Goal: Information Seeking & Learning: Check status

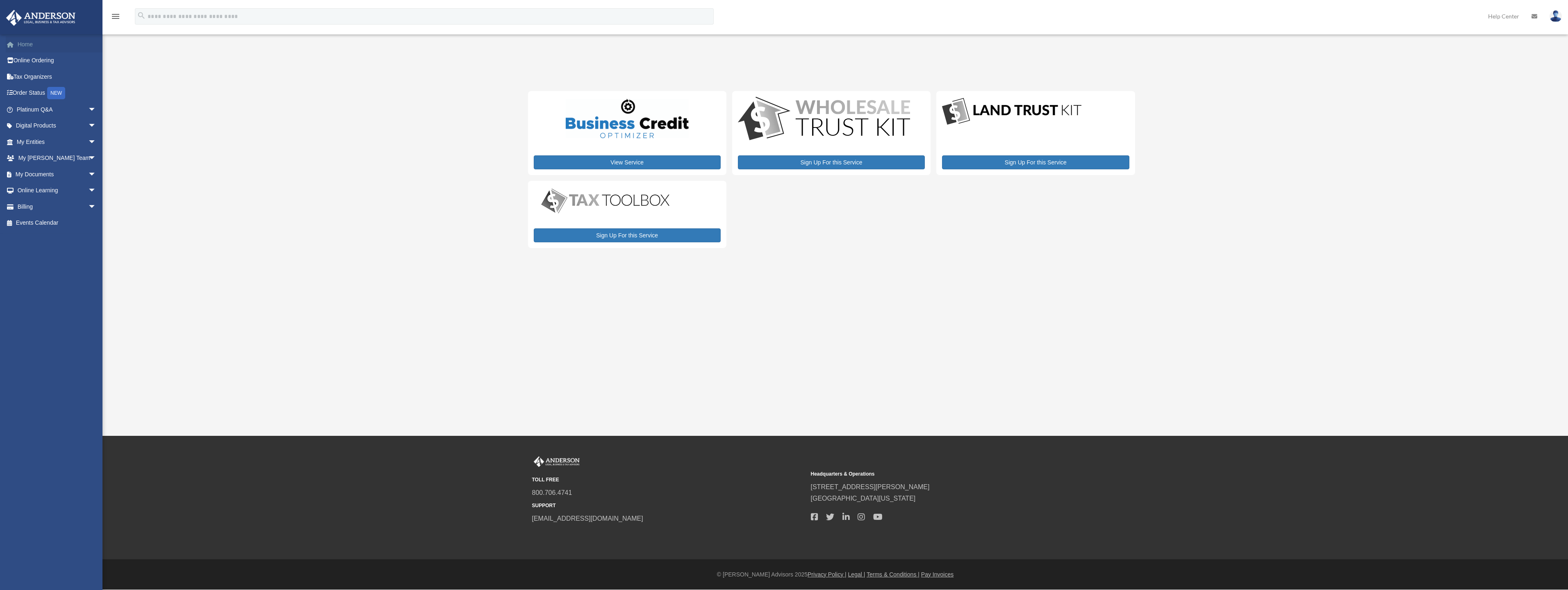
click at [25, 44] on link "Home" at bounding box center [57, 44] width 103 height 16
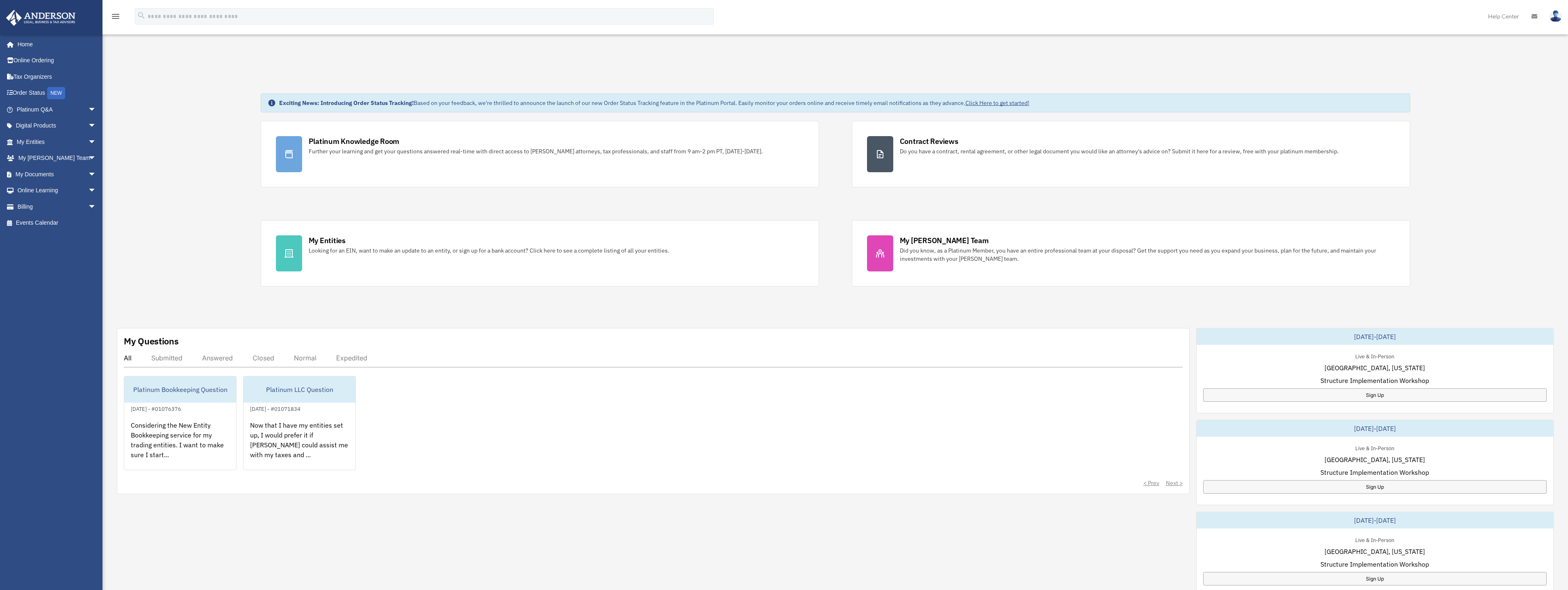
click at [214, 360] on div "Answered" at bounding box center [217, 357] width 31 height 8
click at [175, 358] on div "Submitted" at bounding box center [167, 357] width 31 height 8
click at [127, 362] on div "All Submitted Answered Closed Normal Expedited" at bounding box center [653, 360] width 1059 height 13
click at [126, 360] on div "All" at bounding box center [127, 357] width 8 height 8
click at [23, 46] on link "Home" at bounding box center [57, 44] width 103 height 16
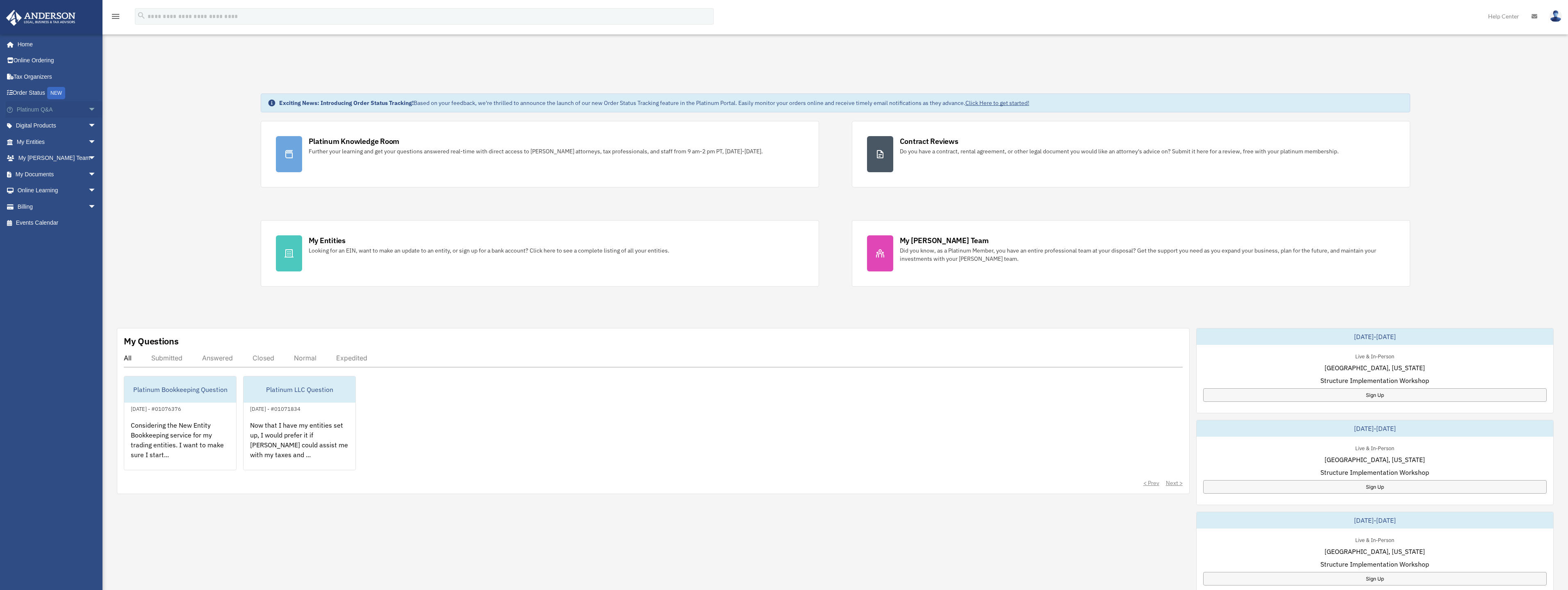
click at [21, 110] on link "Platinum Q&A arrow_drop_down" at bounding box center [57, 109] width 103 height 16
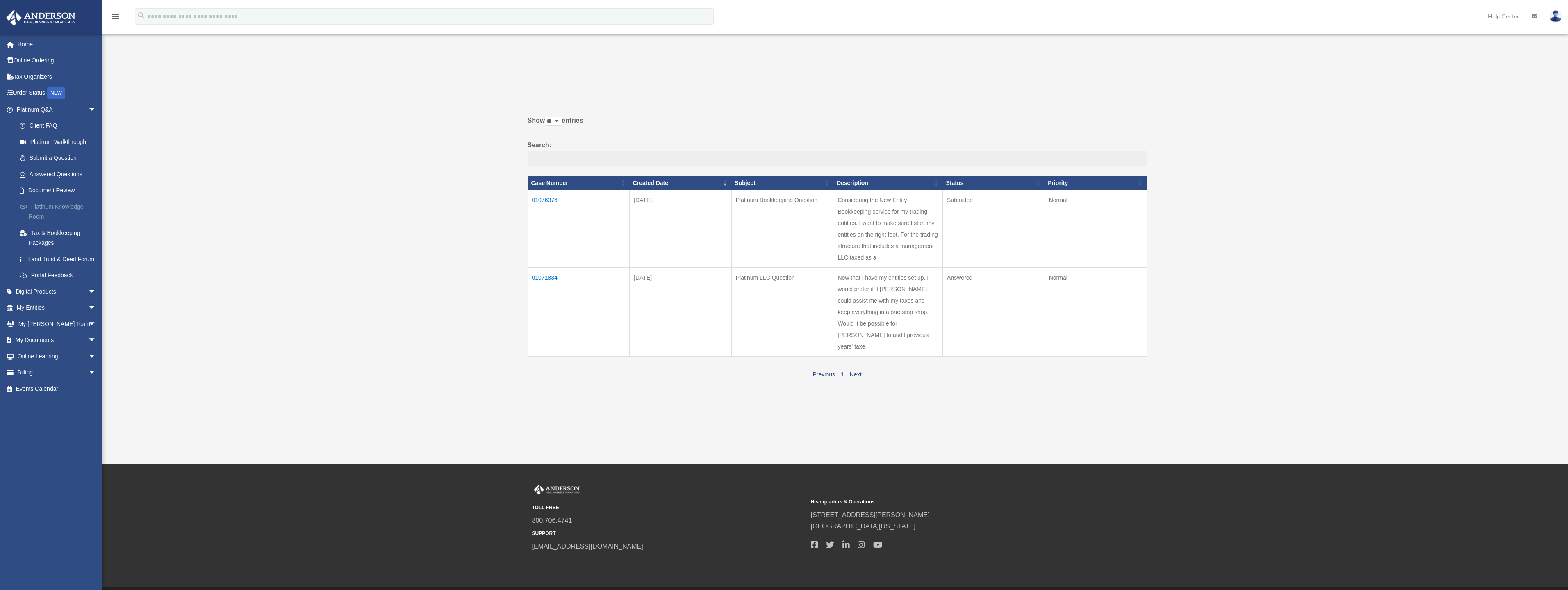
click at [54, 204] on link "Platinum Knowledge Room" at bounding box center [60, 211] width 97 height 26
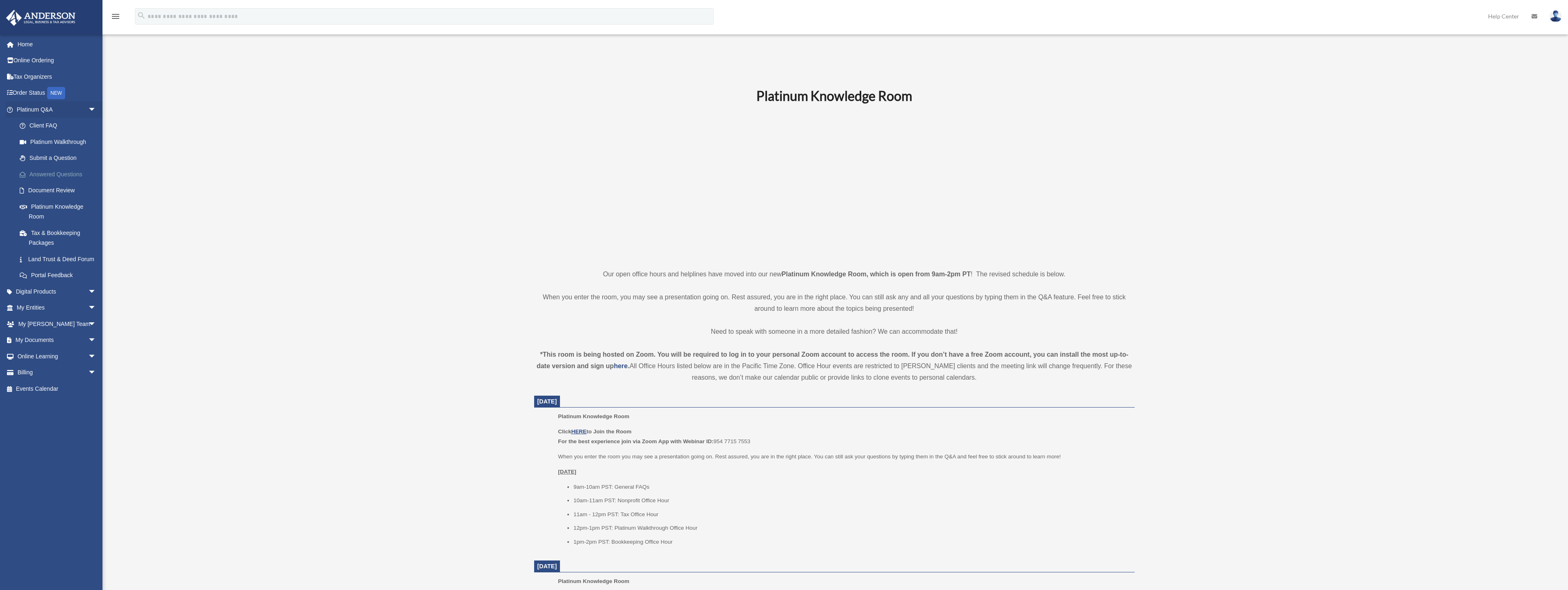
click at [66, 174] on link "Answered Questions" at bounding box center [60, 174] width 97 height 16
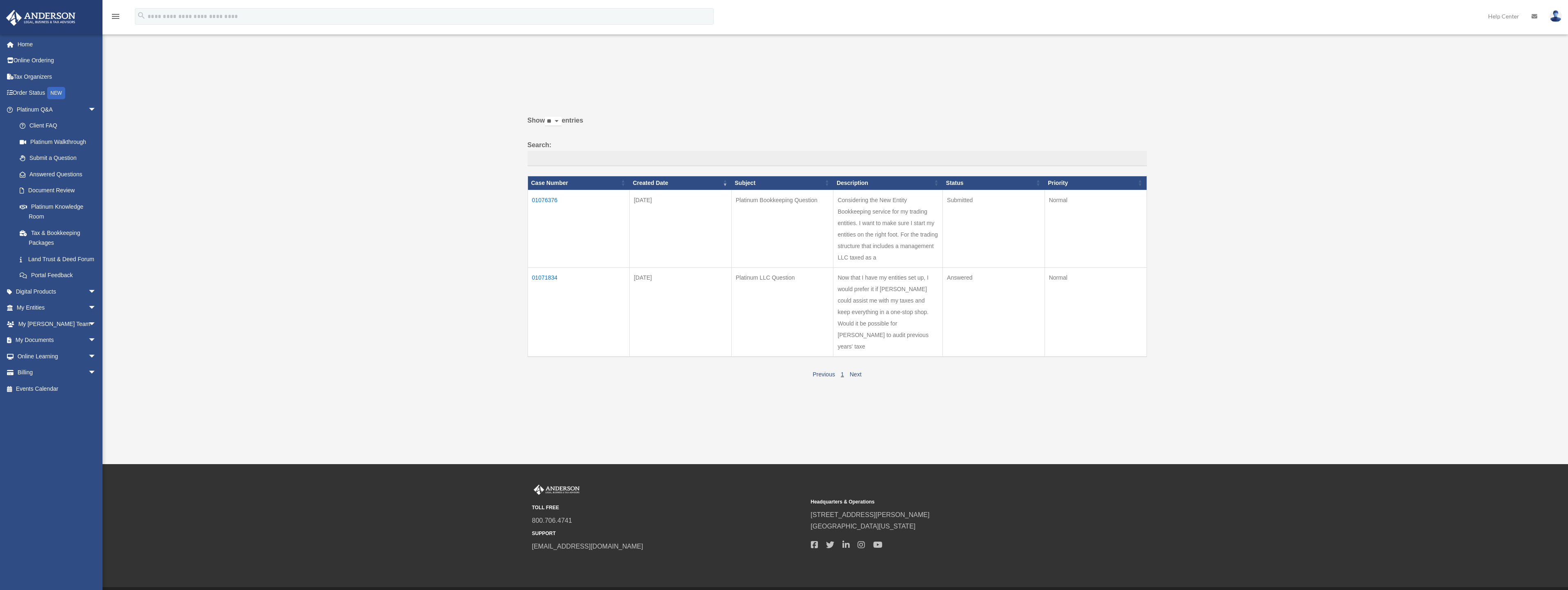
click at [542, 275] on td "01071834" at bounding box center [579, 312] width 102 height 90
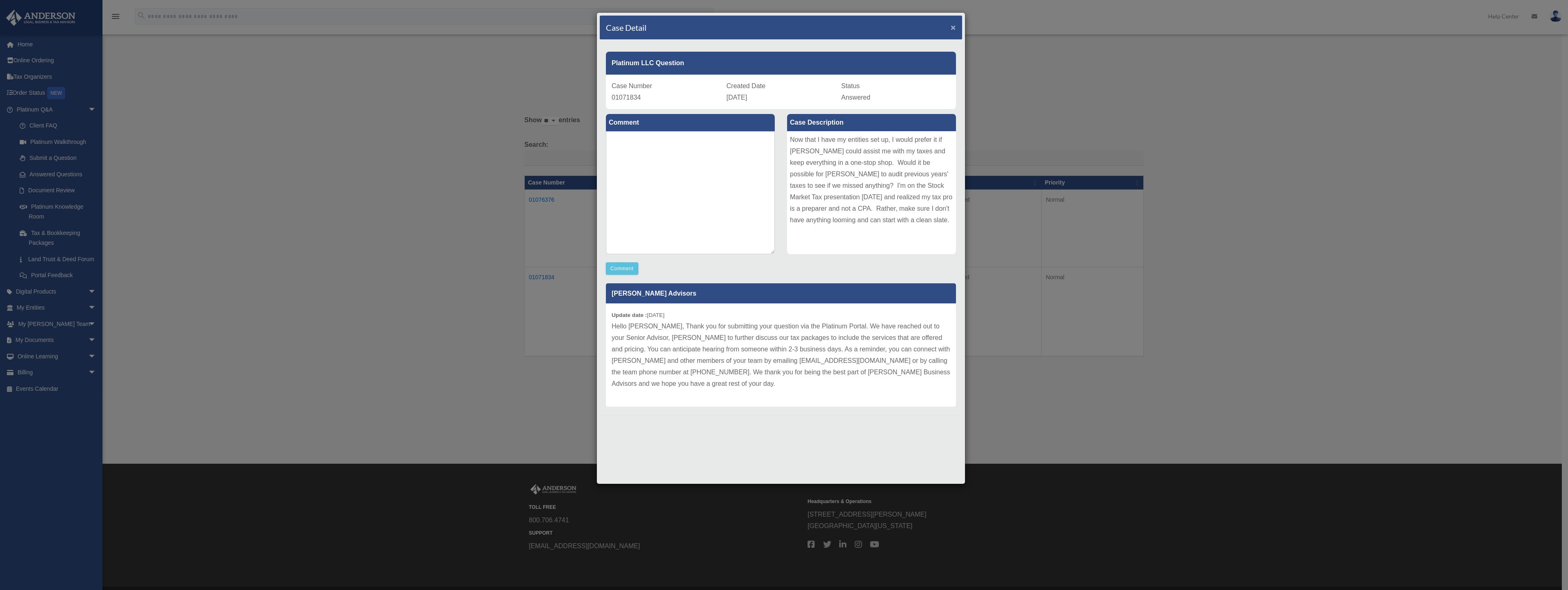
click at [952, 28] on span "×" at bounding box center [953, 27] width 5 height 9
